Goal: Task Accomplishment & Management: Complete application form

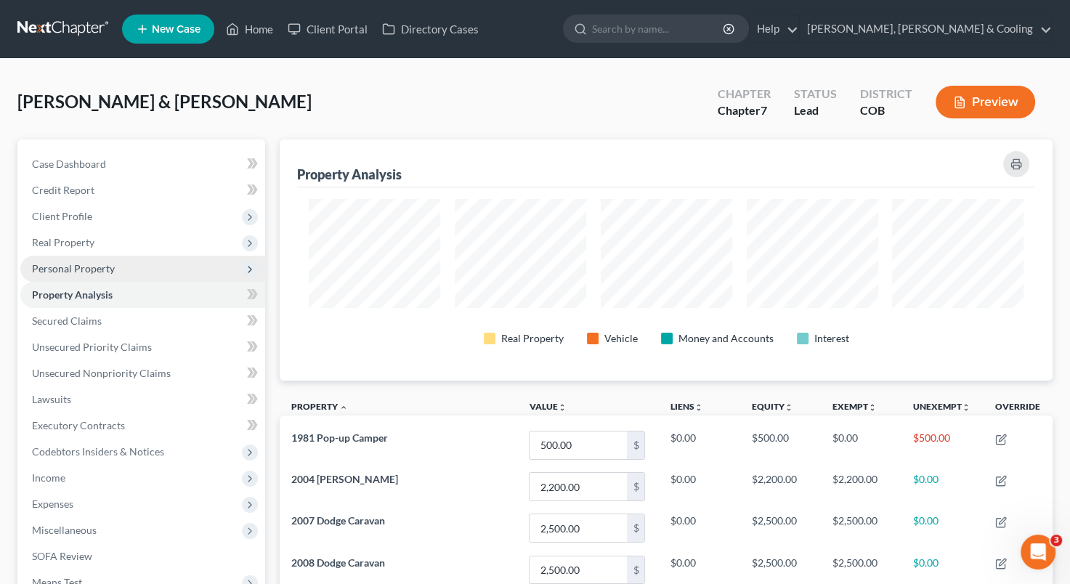
click at [140, 267] on span "Personal Property" at bounding box center [142, 269] width 245 height 26
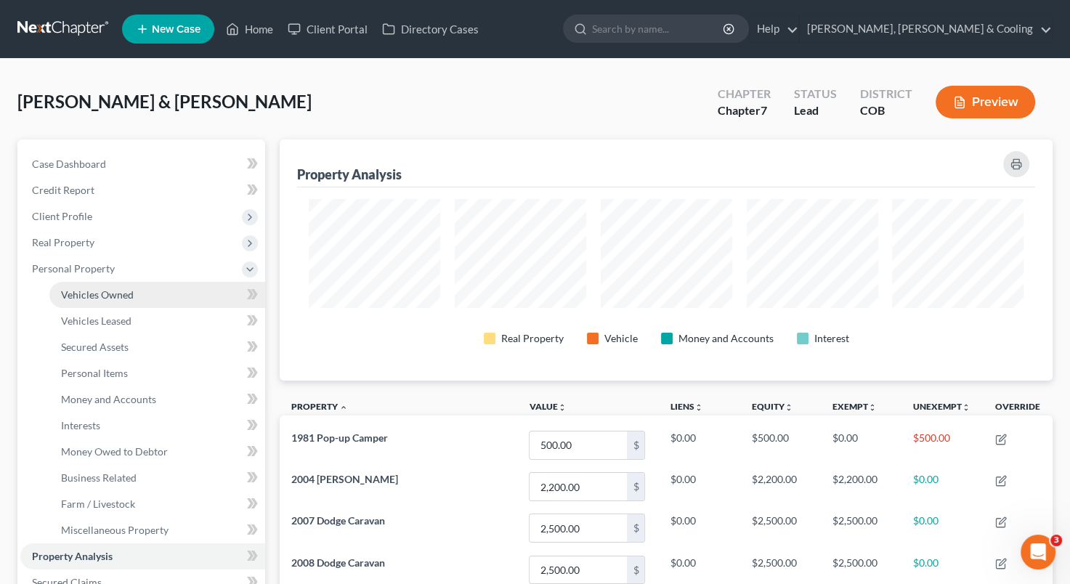
click at [121, 295] on span "Vehicles Owned" at bounding box center [97, 294] width 73 height 12
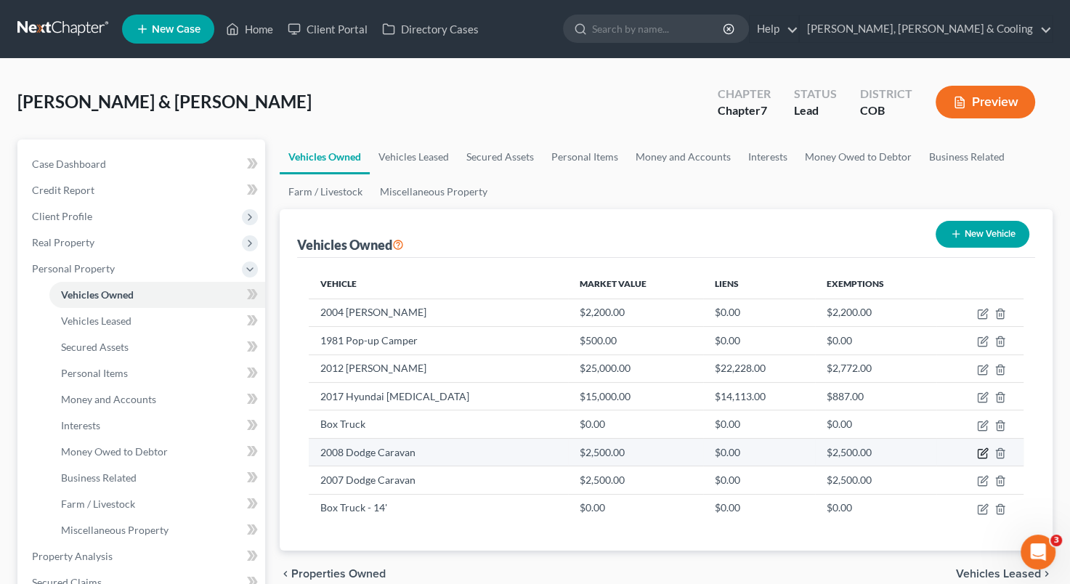
click at [980, 454] on icon "button" at bounding box center [983, 453] width 12 height 12
select select "0"
select select "18"
select select "3"
select select "2"
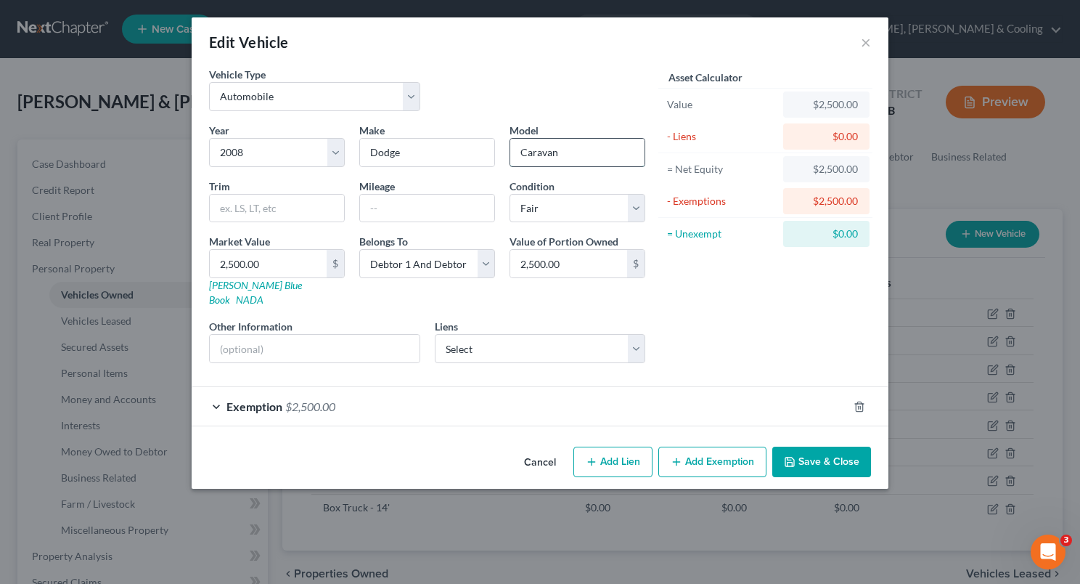
click at [517, 158] on input "Caravan" at bounding box center [577, 153] width 134 height 28
type input "Grand Caravan"
click at [809, 447] on button "Save & Close" at bounding box center [822, 462] width 99 height 30
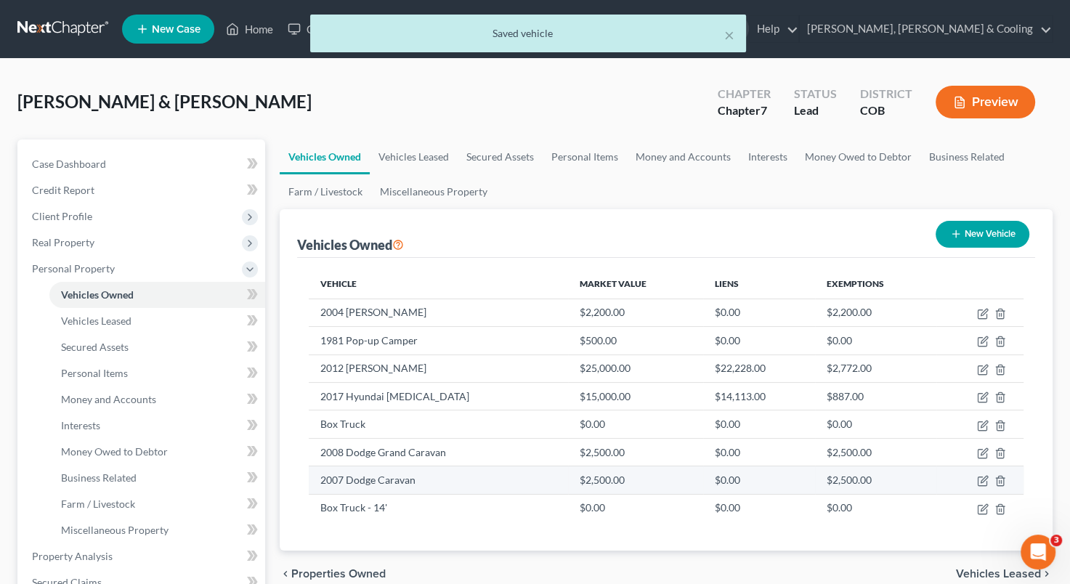
click at [455, 481] on td "2007 Dodge Caravan" at bounding box center [438, 480] width 258 height 28
click at [987, 476] on icon "button" at bounding box center [983, 481] width 12 height 12
select select "0"
select select "19"
select select "3"
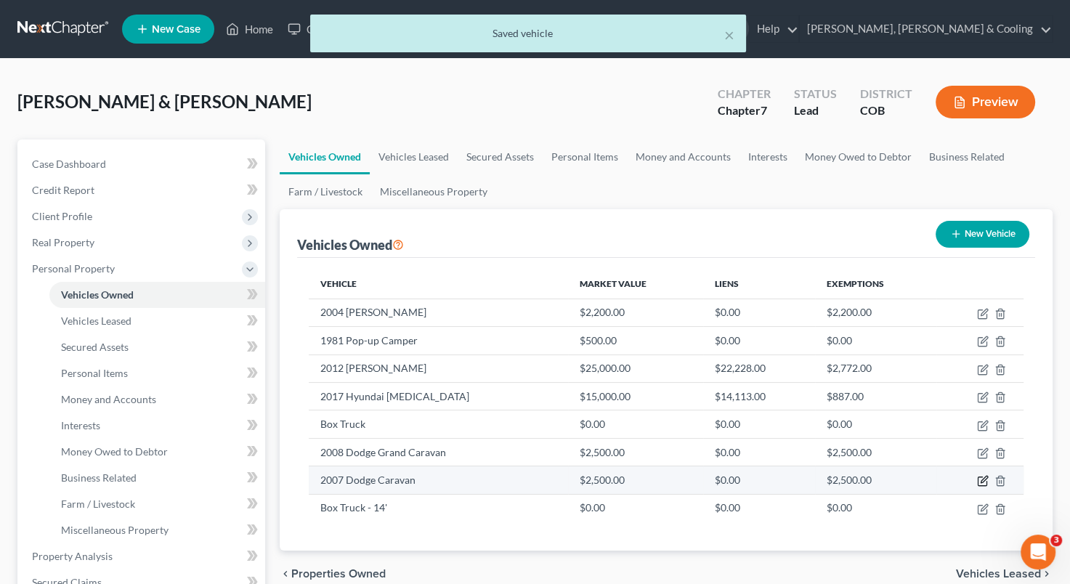
select select "2"
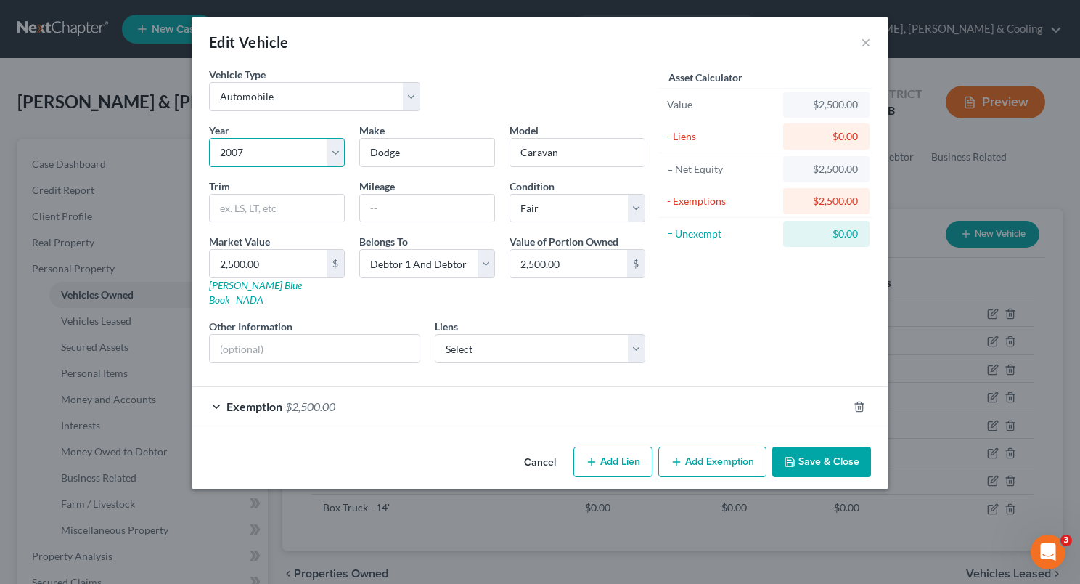
click at [261, 149] on select "Select 2026 2025 2024 2023 2022 2021 2020 2019 2018 2017 2016 2015 2014 2013 20…" at bounding box center [277, 152] width 136 height 29
click at [259, 146] on select "Select 2026 2025 2024 2023 2022 2021 2020 2019 2018 2017 2016 2015 2014 2013 20…" at bounding box center [277, 152] width 136 height 29
select select "17"
click at [209, 138] on select "Select 2026 2025 2024 2023 2022 2021 2020 2019 2018 2017 2016 2015 2014 2013 20…" at bounding box center [277, 152] width 136 height 29
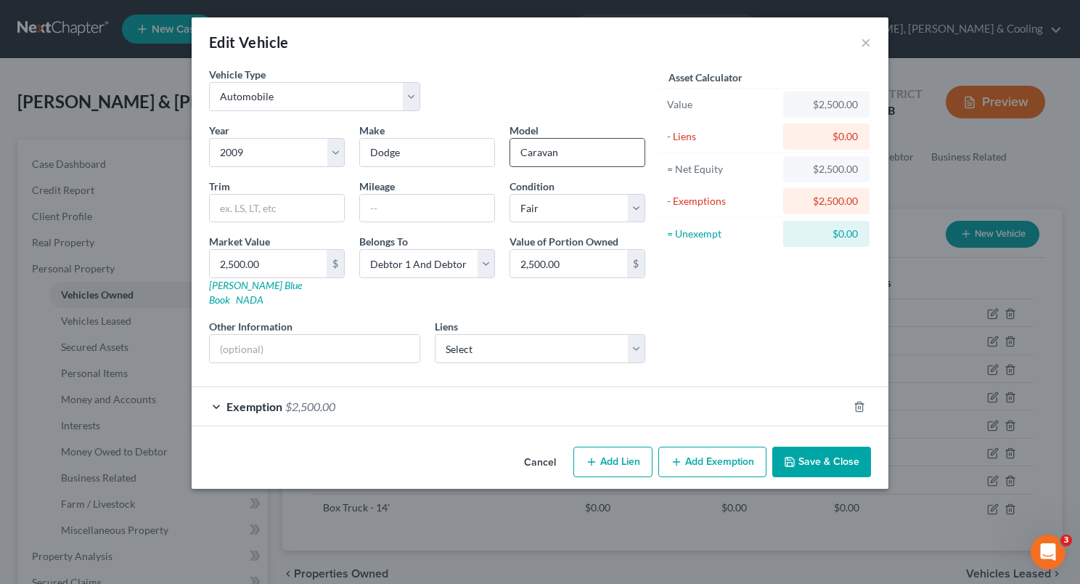
click at [520, 155] on input "Caravan" at bounding box center [577, 153] width 134 height 28
type input "Grand Caravan"
click at [816, 447] on button "Save & Close" at bounding box center [822, 462] width 99 height 30
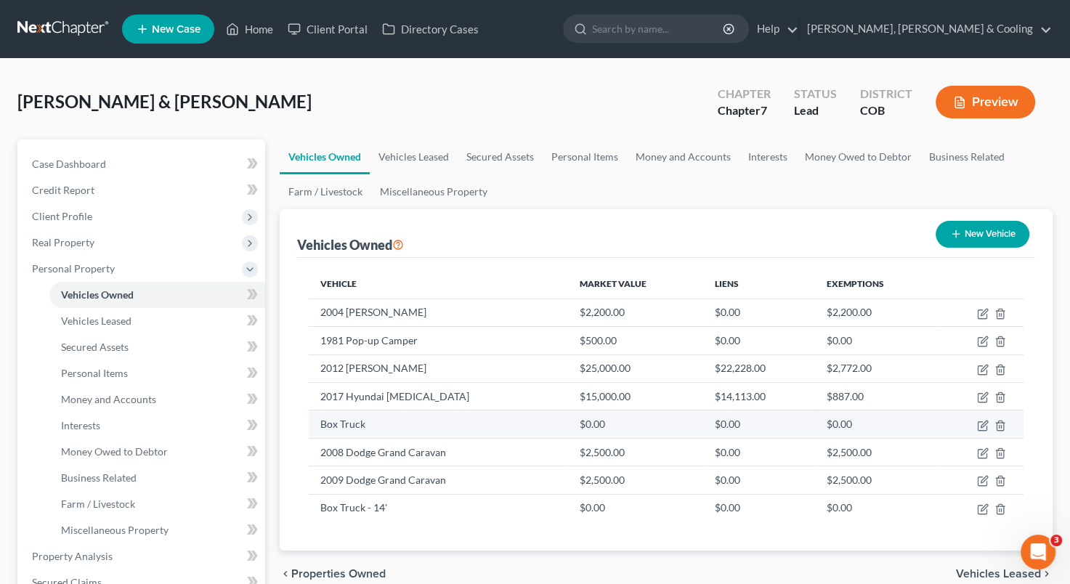
click at [475, 424] on td "Box Truck" at bounding box center [438, 424] width 258 height 28
click at [979, 421] on icon "button" at bounding box center [983, 426] width 12 height 12
select select "0"
select select "2"
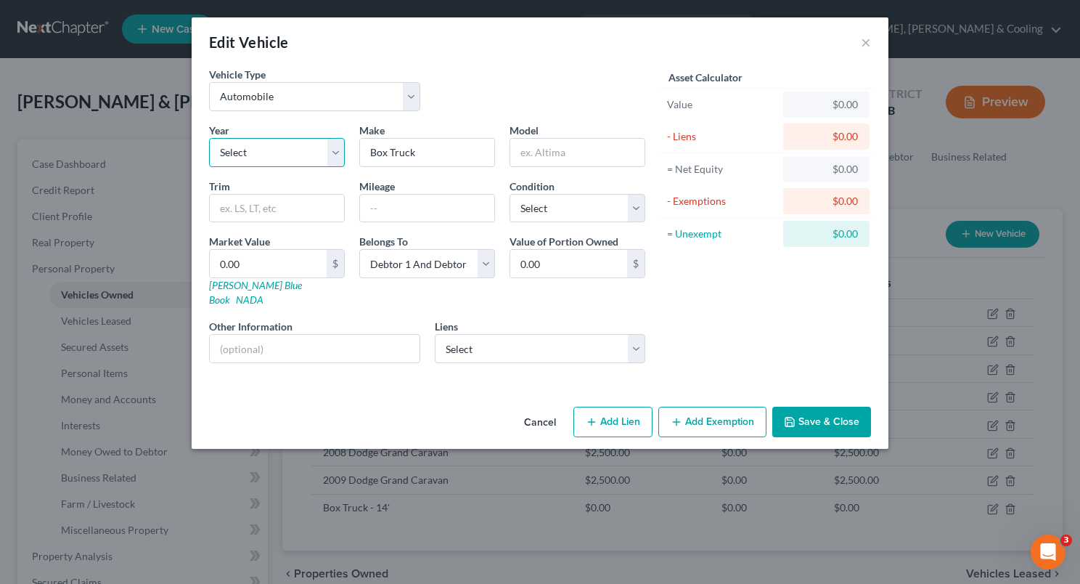
click at [339, 153] on select "Select 2026 2025 2024 2023 2022 2021 2020 2019 2018 2017 2016 2015 2014 2013 20…" at bounding box center [277, 152] width 136 height 29
select select "13"
click at [209, 138] on select "Select 2026 2025 2024 2023 2022 2021 2020 2019 2018 2017 2016 2015 2014 2013 20…" at bounding box center [277, 152] width 136 height 29
click at [449, 152] on input "Box Truck" at bounding box center [427, 153] width 134 height 28
type input "B"
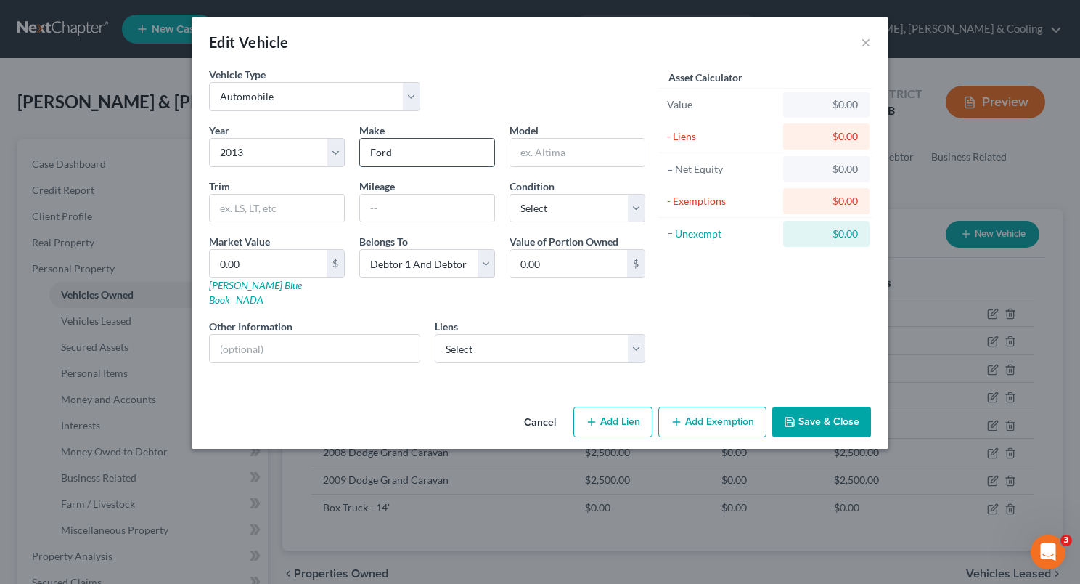
type input "Ford"
type input "Econoline"
click at [642, 215] on select "Select Excellent Very Good Good Fair Poor" at bounding box center [578, 208] width 136 height 29
select select "3"
click at [510, 194] on select "Select Excellent Very Good Good Fair Poor" at bounding box center [578, 208] width 136 height 29
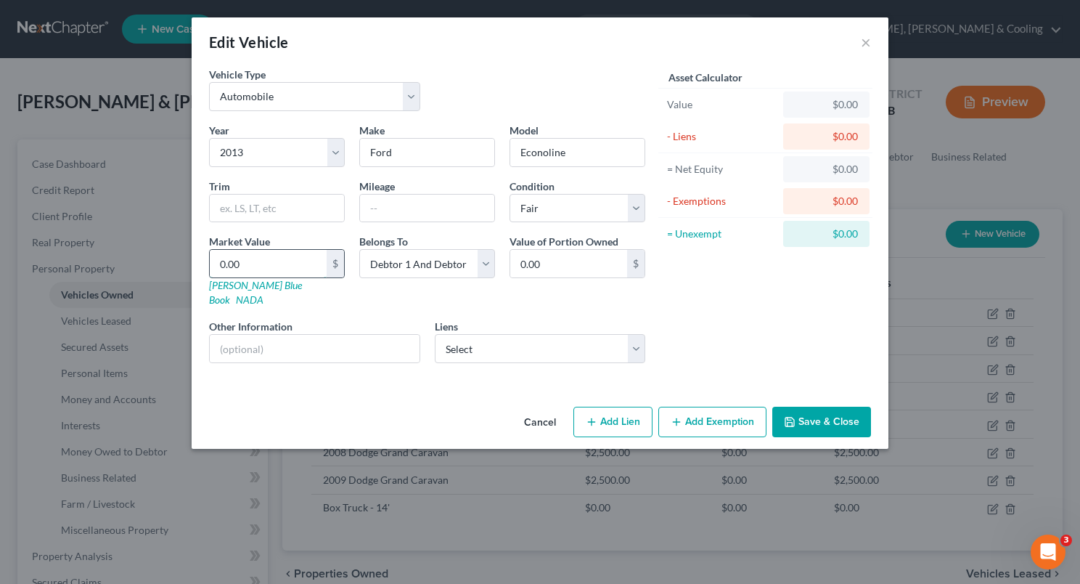
click at [249, 261] on input "0.00" at bounding box center [268, 264] width 117 height 28
type input "1"
type input "1.00"
type input "12"
type input "12.00"
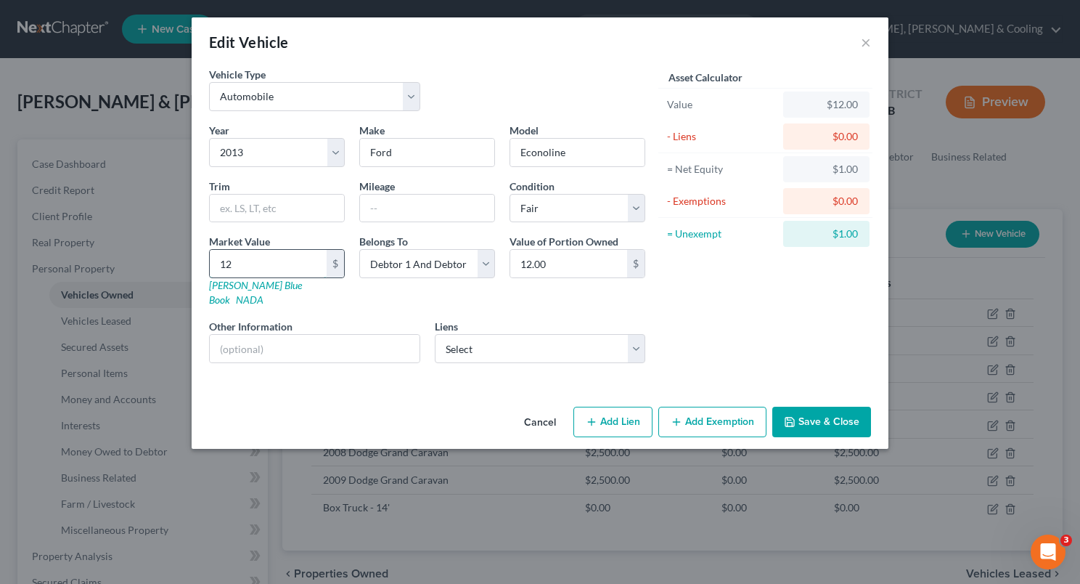
type input "125"
type input "125.00"
type input "1250"
type input "1,250.00"
type input "1,2500"
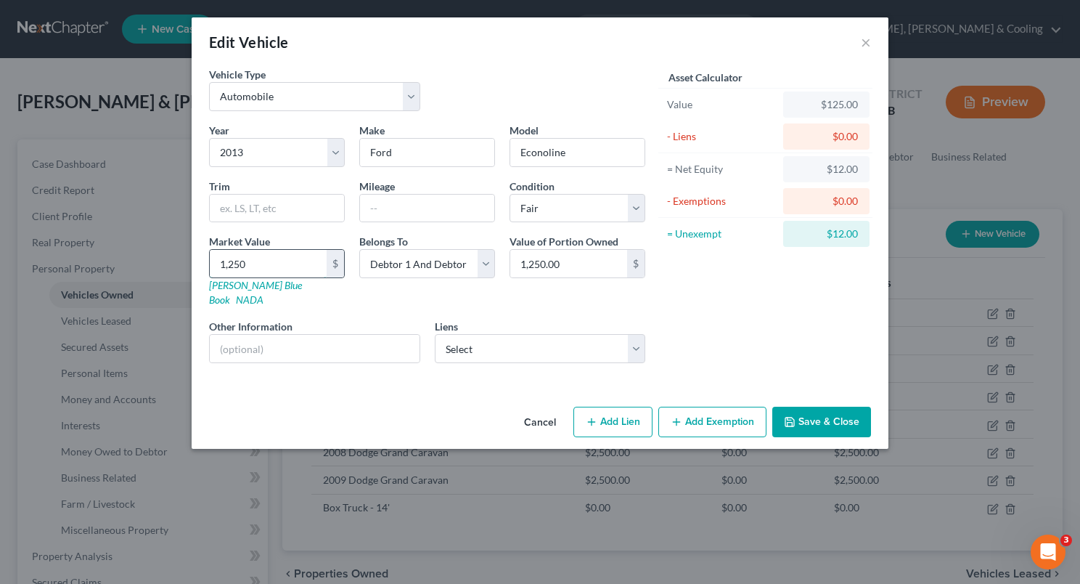
type input "12,500.00"
type input "12,500"
click at [640, 338] on select "Select Westlake Fin - $1,275.00" at bounding box center [540, 348] width 211 height 29
select select "4"
select select "2"
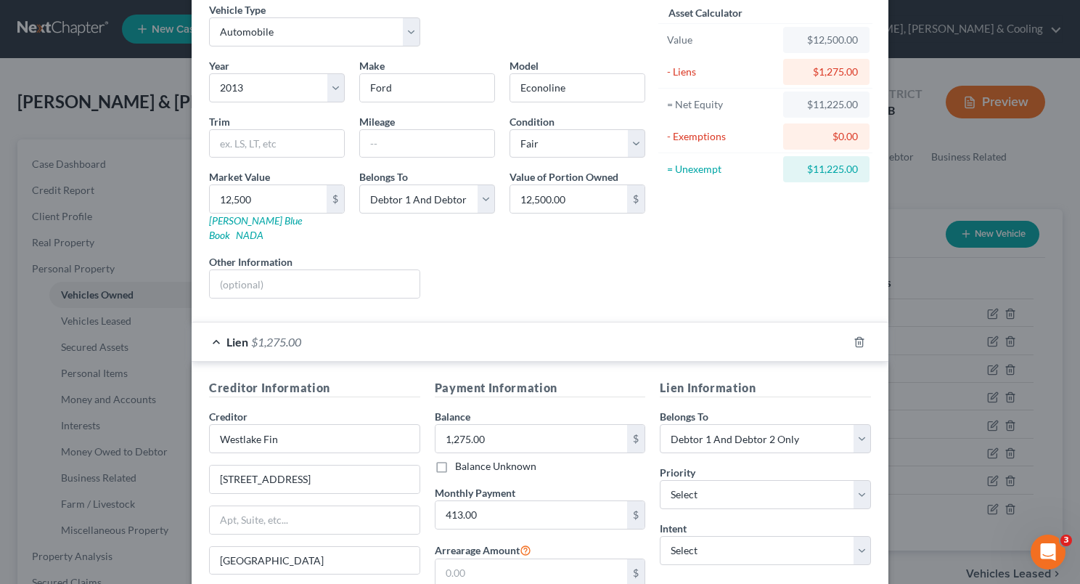
scroll to position [207, 0]
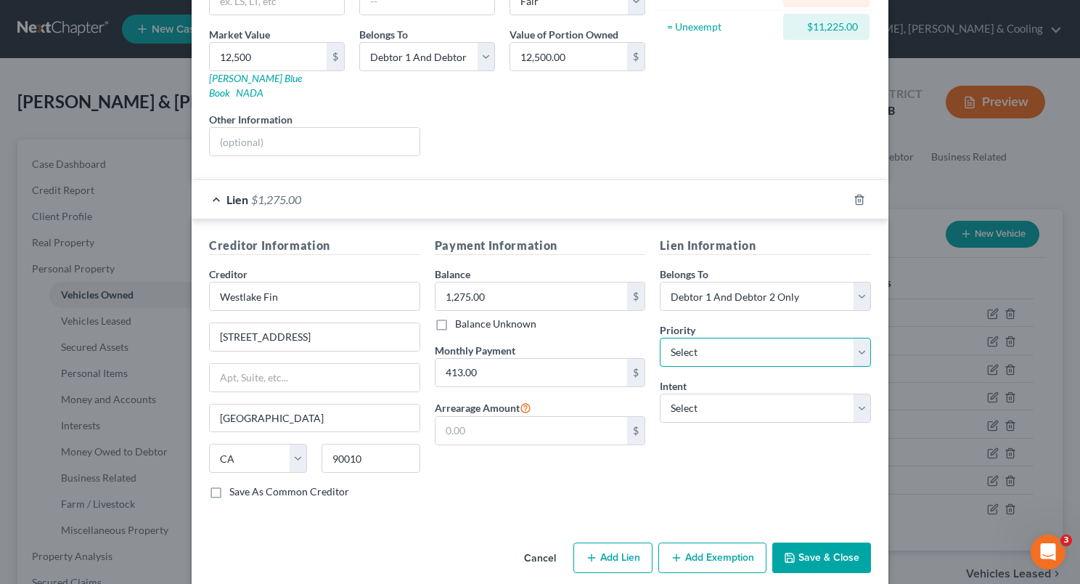
click at [853, 338] on select "Select 1st 2nd 3rd 4th 5th 6th 7th 8th 9th 10th 11th 12th 13th 14th 15th 16th 1…" at bounding box center [765, 352] width 211 height 29
select select "0"
click at [660, 338] on select "Select 1st 2nd 3rd 4th 5th 6th 7th 8th 9th 10th 11th 12th 13th 14th 15th 16th 1…" at bounding box center [765, 352] width 211 height 29
click at [854, 394] on select "Select Surrender Redeem Reaffirm Avoid Other" at bounding box center [765, 408] width 211 height 29
select select "2"
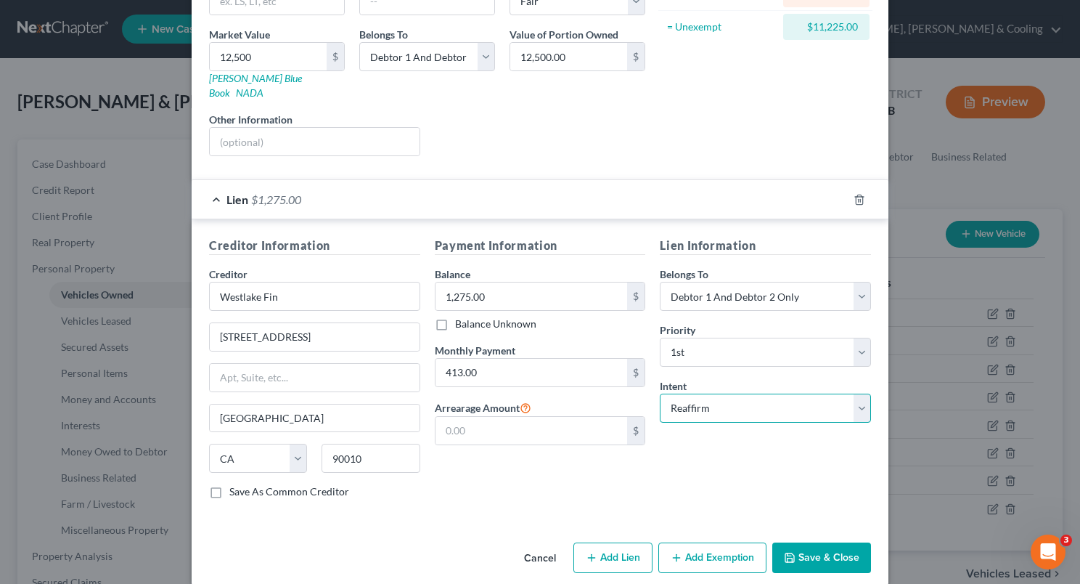
click at [660, 394] on select "Select Surrender Redeem Reaffirm Avoid Other" at bounding box center [765, 408] width 211 height 29
click at [618, 476] on div "Payment Information Balance 1,275.00 $ Balance Unknown Balance Undetermined 1,2…" at bounding box center [541, 374] width 226 height 274
click at [711, 542] on button "Add Exemption" at bounding box center [713, 557] width 108 height 30
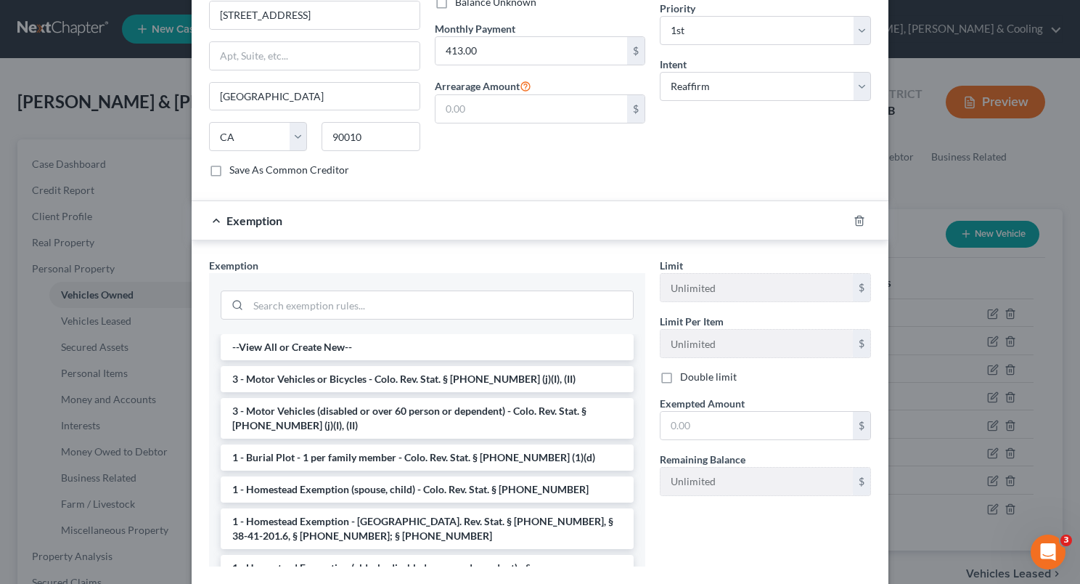
scroll to position [532, 0]
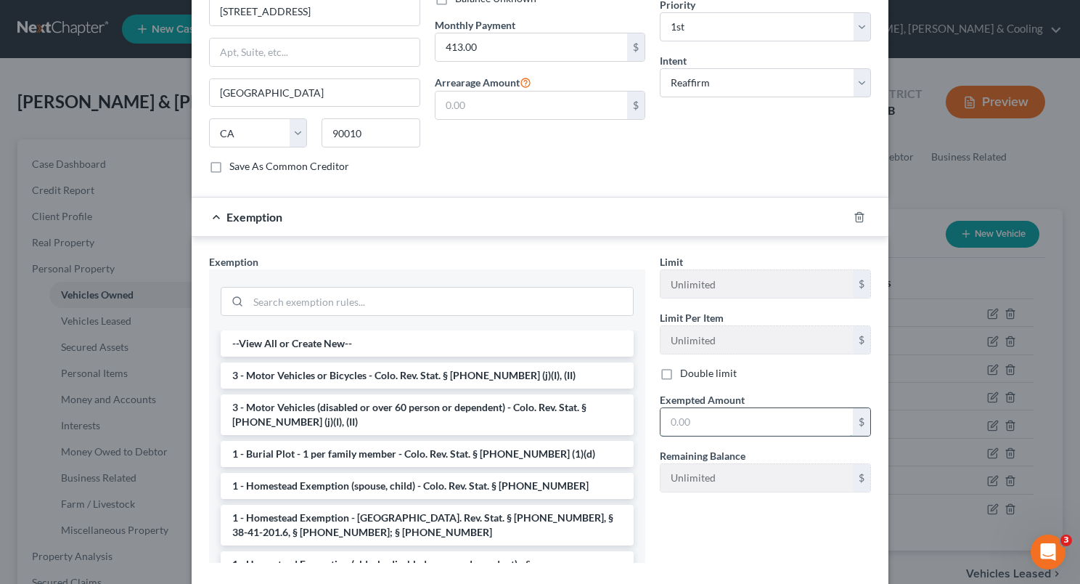
click at [723, 408] on input "text" at bounding box center [757, 422] width 192 height 28
type input "11,225"
click at [453, 288] on input "search" at bounding box center [440, 302] width 385 height 28
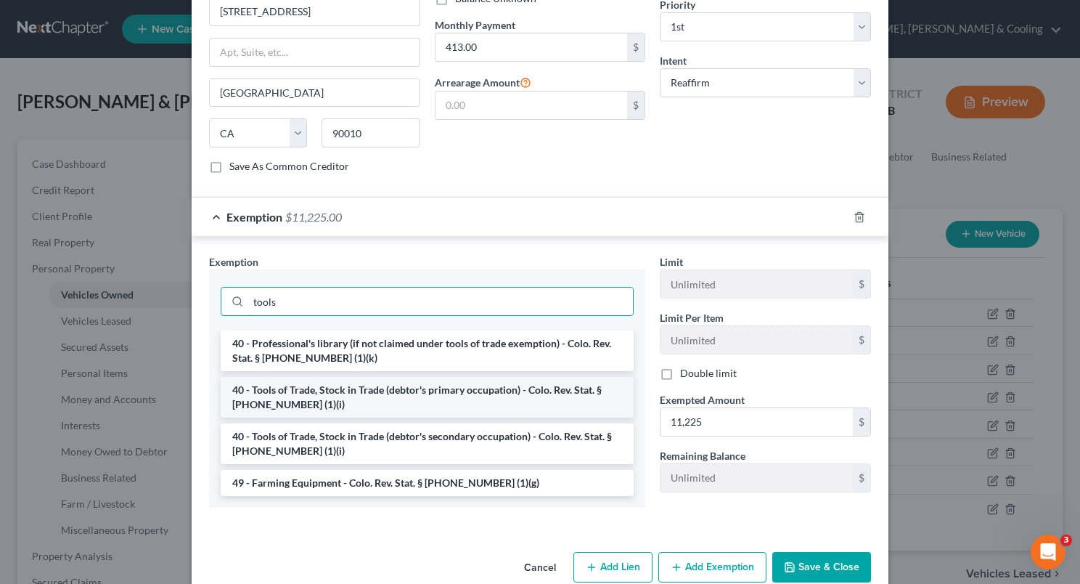
type input "tools"
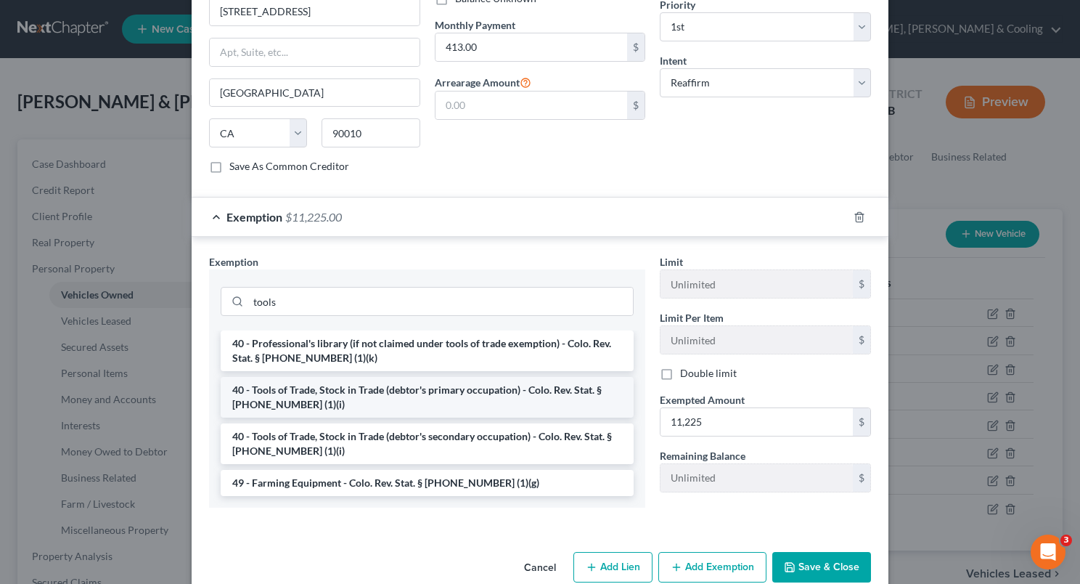
click at [451, 386] on li "40 - Tools of Trade, Stock in Trade (debtor's primary occupation) - Colo. Rev. …" at bounding box center [427, 397] width 413 height 41
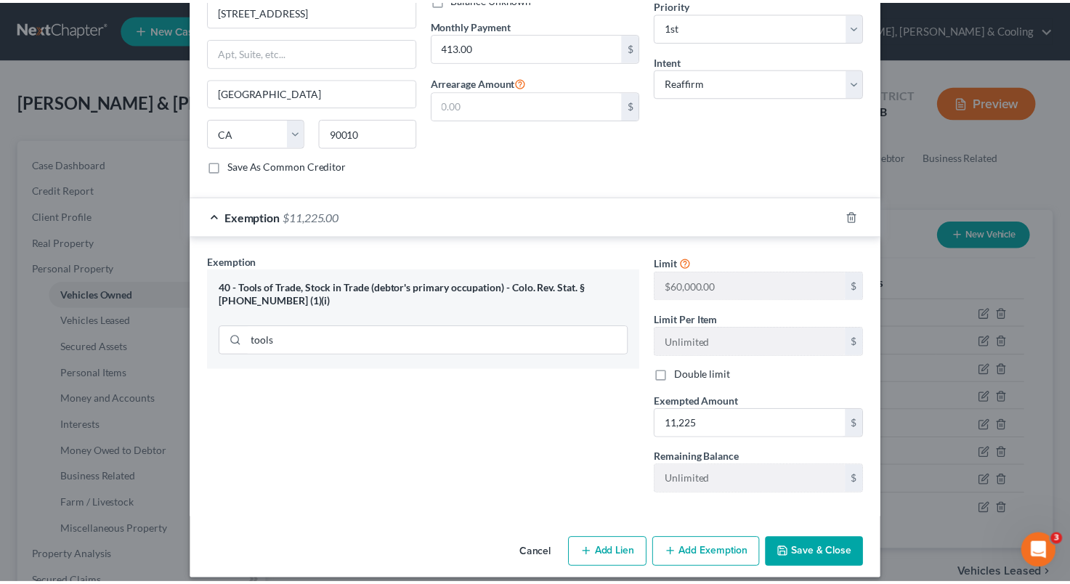
scroll to position [527, 0]
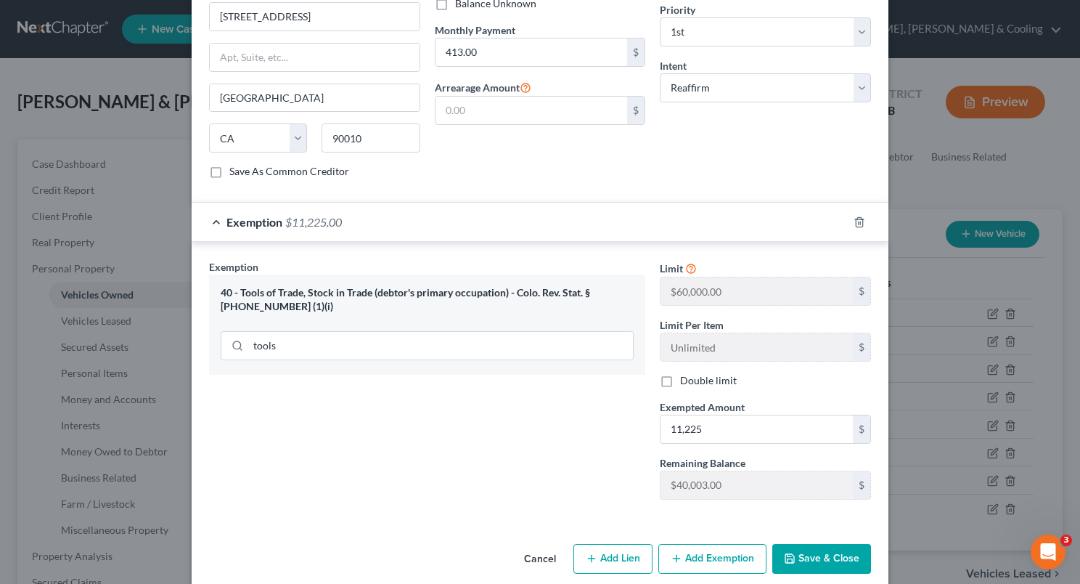
click at [819, 544] on button "Save & Close" at bounding box center [822, 559] width 99 height 30
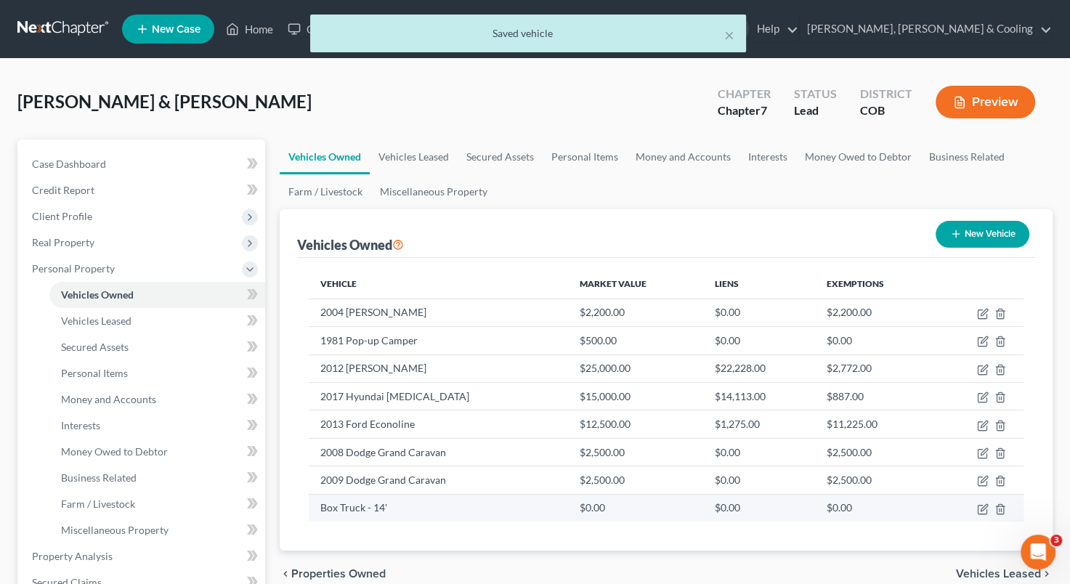
click at [656, 513] on td "$0.00" at bounding box center [636, 508] width 136 height 28
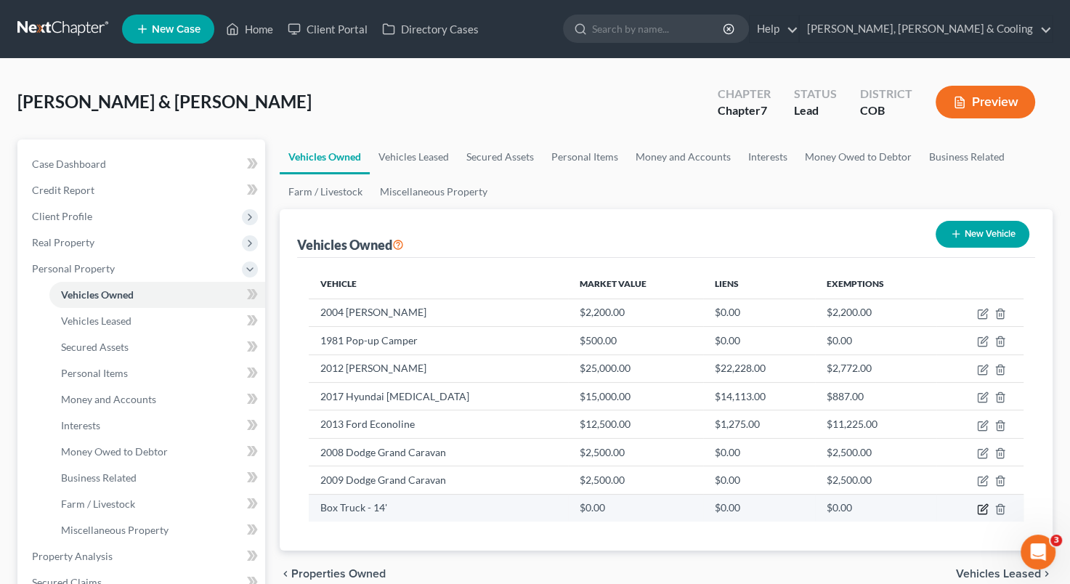
click at [979, 506] on icon "button" at bounding box center [983, 509] width 12 height 12
select select "0"
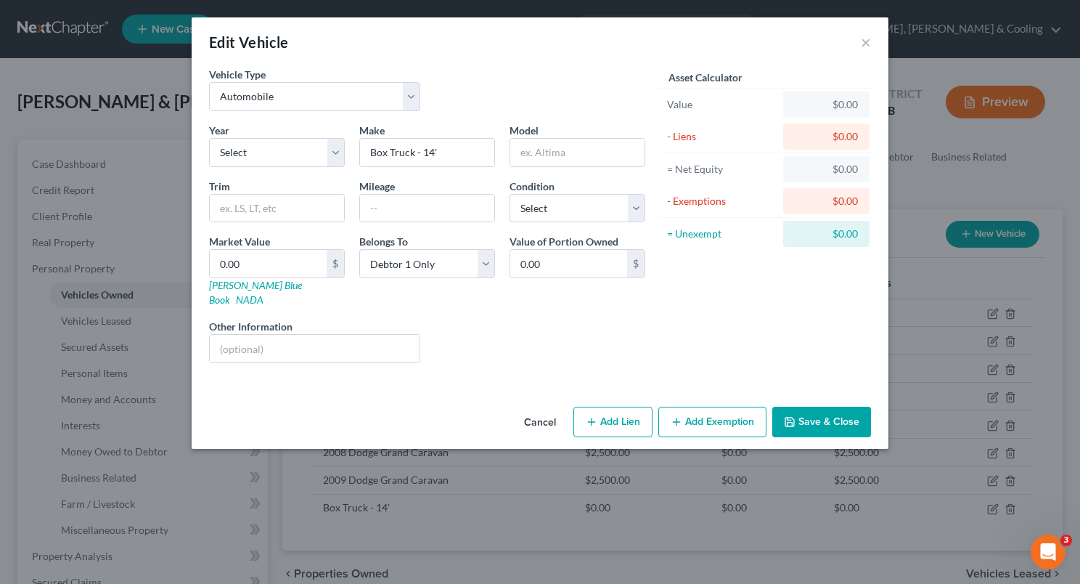
click at [757, 338] on div "Asset Calculator Value $0.00 - Liens $0.00 = Net Equity $0.00 - Exemptions $0.0…" at bounding box center [766, 221] width 226 height 308
click at [866, 41] on button "×" at bounding box center [866, 41] width 10 height 17
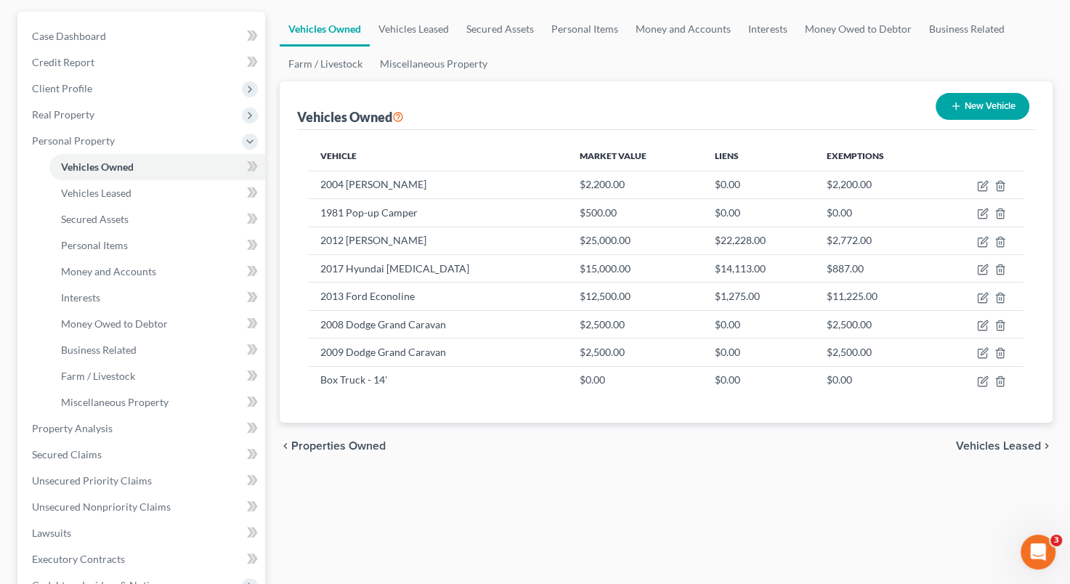
scroll to position [0, 0]
